Goal: Transaction & Acquisition: Subscribe to service/newsletter

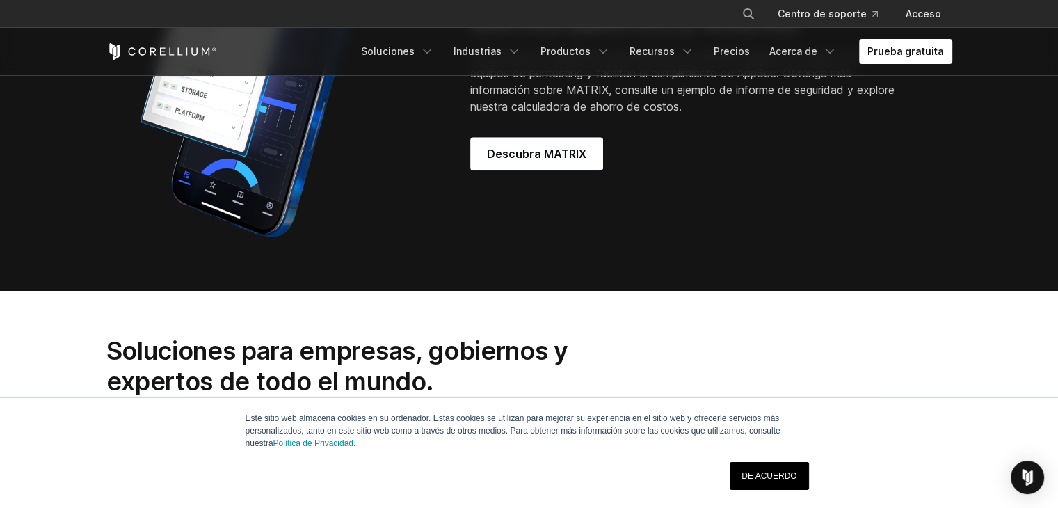
scroll to position [1436, 0]
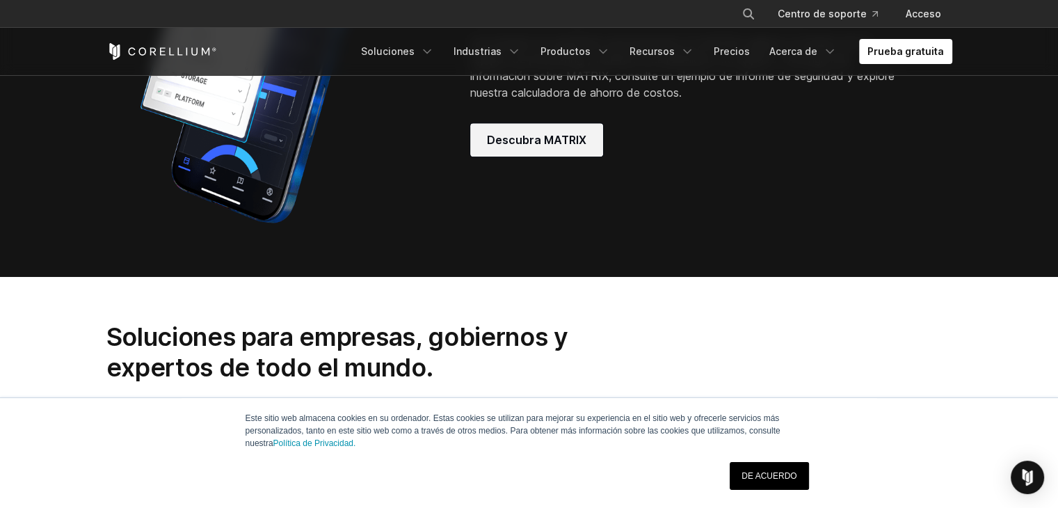
click at [523, 138] on font "Descubra MATRIX" at bounding box center [536, 140] width 99 height 14
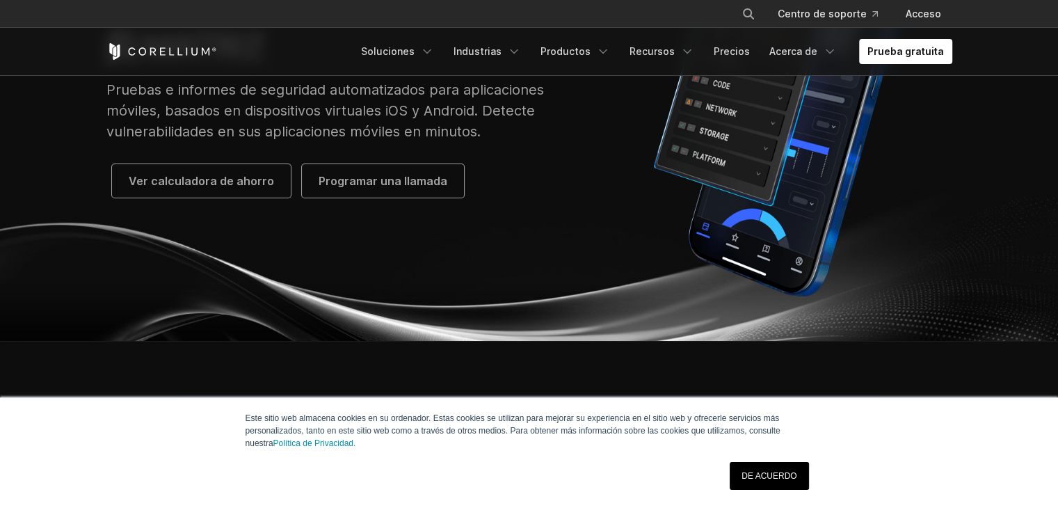
scroll to position [312, 0]
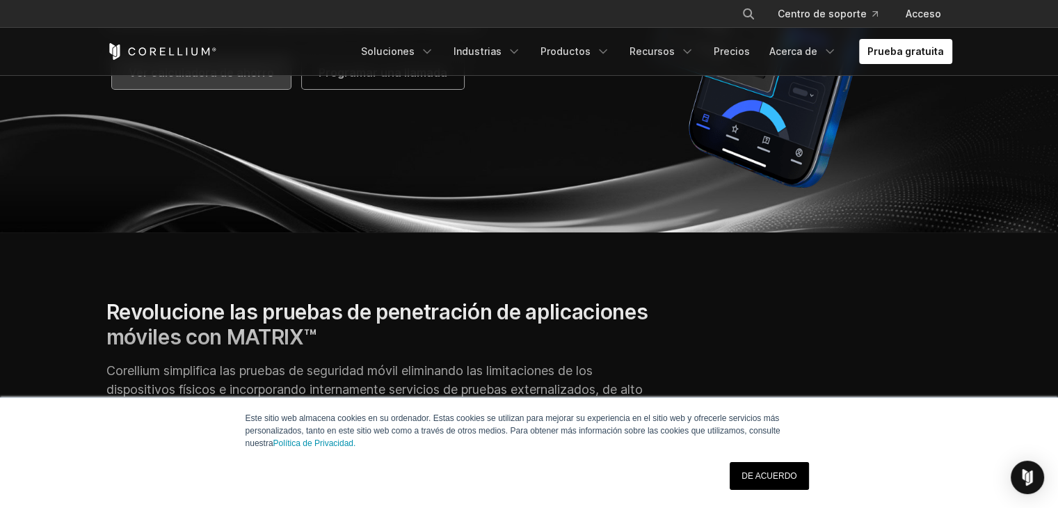
click at [228, 80] on font "Ver calculadora de ahorro" at bounding box center [201, 72] width 145 height 17
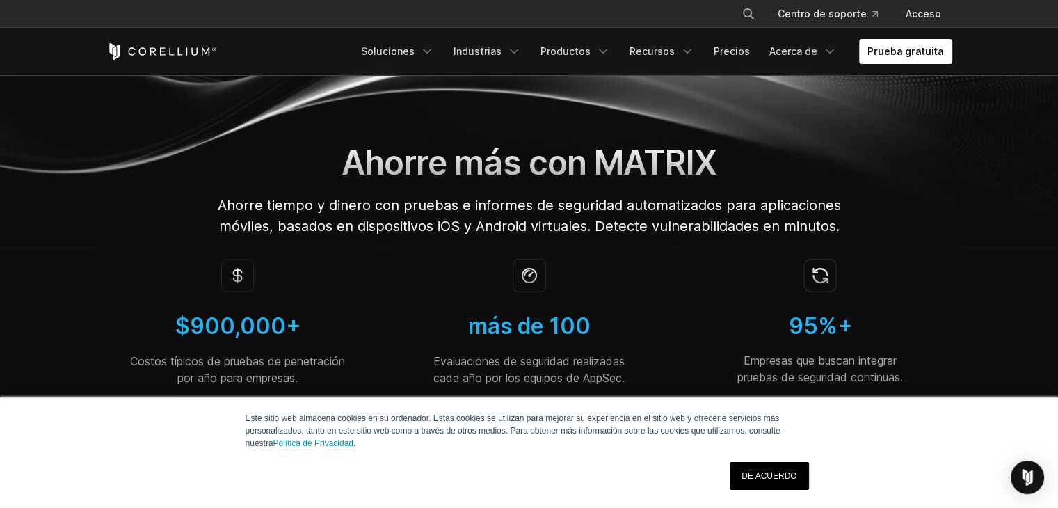
click at [902, 40] on link "Prueba gratuita" at bounding box center [905, 51] width 93 height 25
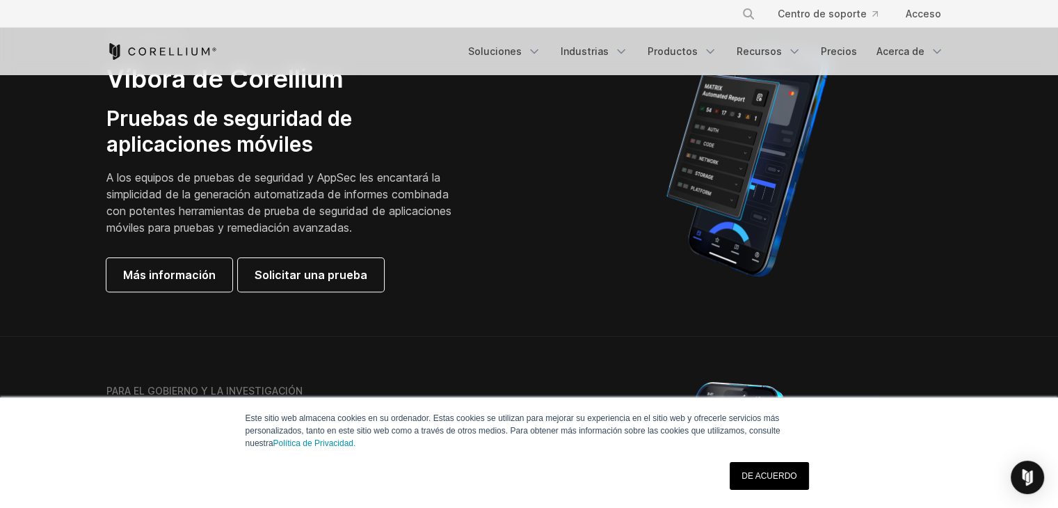
scroll to position [396, 0]
